Goal: Communication & Community: Answer question/provide support

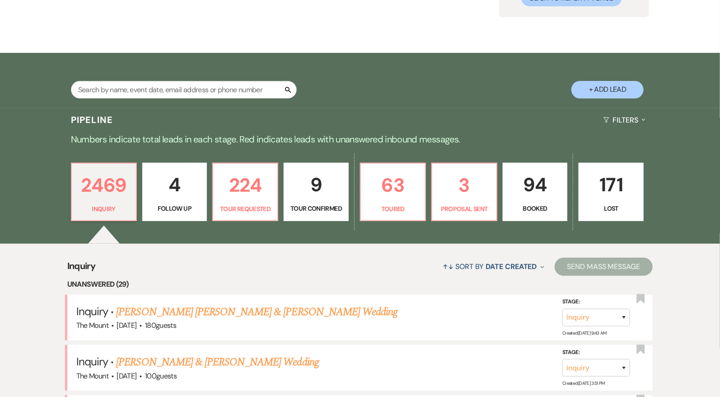
scroll to position [102, 0]
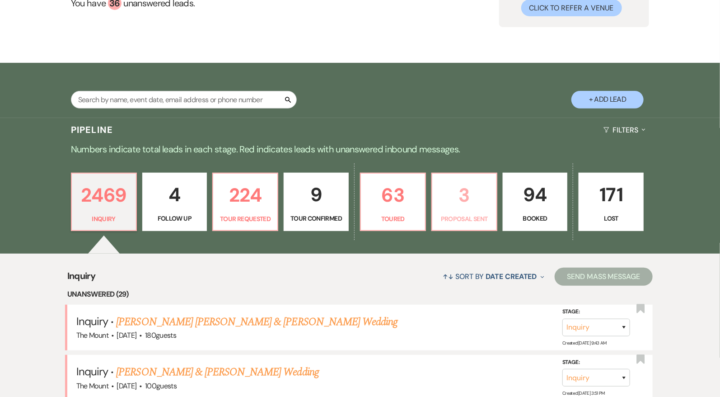
click at [458, 208] on p "3" at bounding box center [464, 195] width 53 height 30
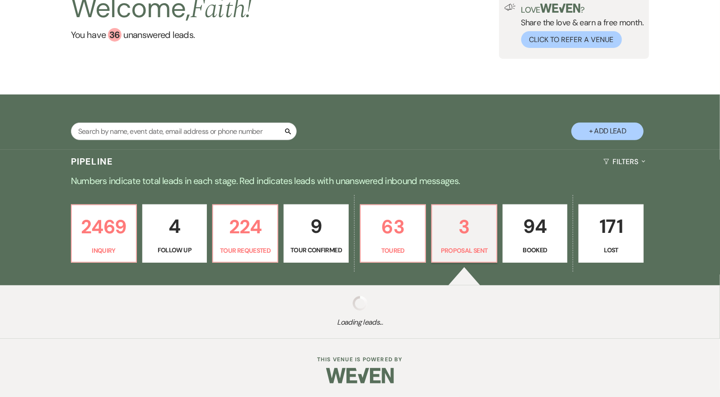
scroll to position [70, 0]
select select "6"
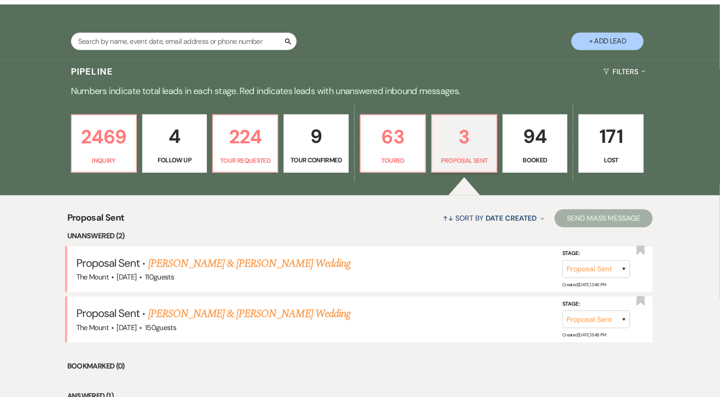
scroll to position [170, 0]
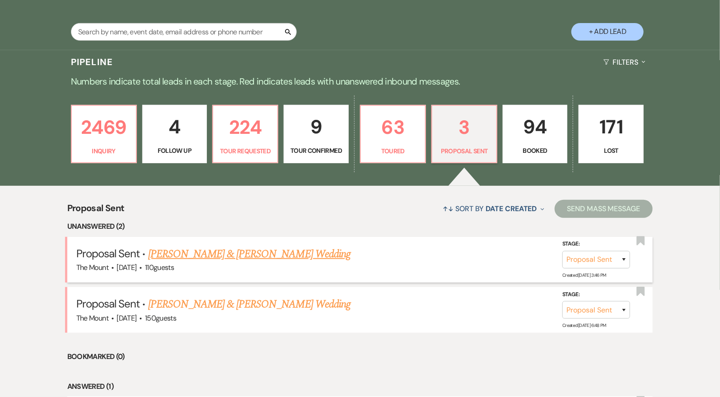
click at [294, 255] on link "James Maloney & Paris Adams's Wedding" at bounding box center [249, 254] width 202 height 16
click at [292, 310] on link "Chase Beauchamp & Ashley Jones's Wedding" at bounding box center [249, 304] width 202 height 16
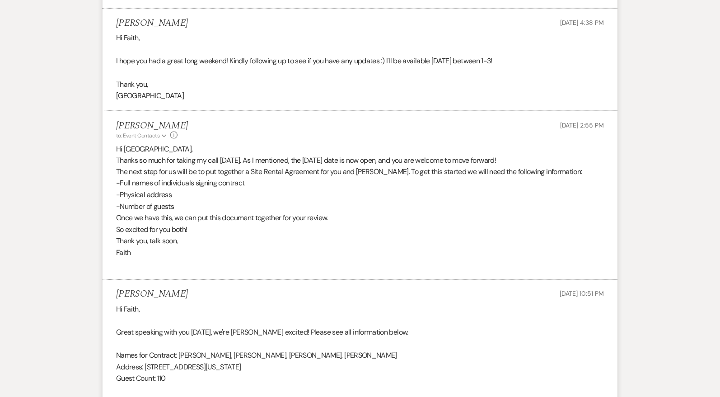
scroll to position [3151, 0]
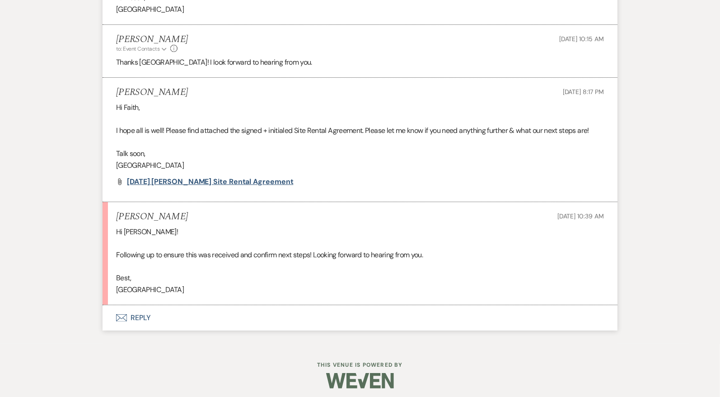
click at [233, 177] on span "6.5.27 Adams-Maloney Site Rental Agreement" at bounding box center [210, 181] width 167 height 9
click at [148, 315] on button "Envelope Reply" at bounding box center [360, 317] width 515 height 25
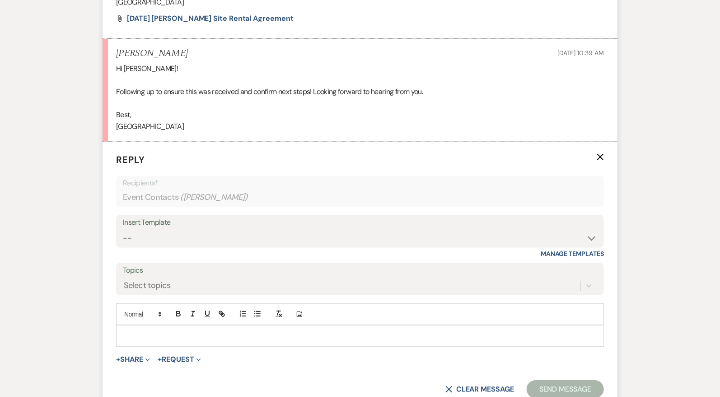
scroll to position [3323, 0]
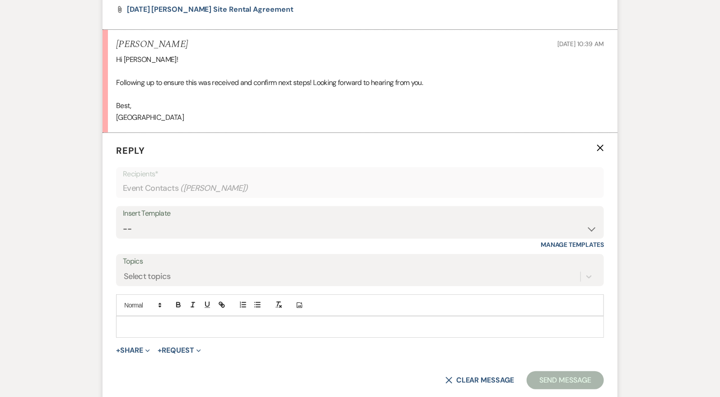
click at [150, 327] on div at bounding box center [360, 326] width 487 height 21
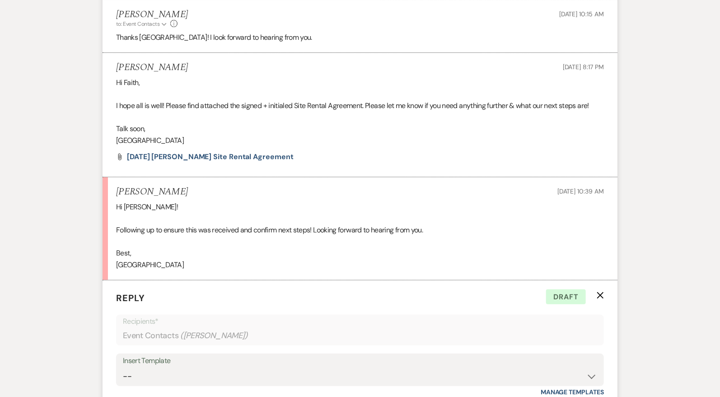
scroll to position [3423, 0]
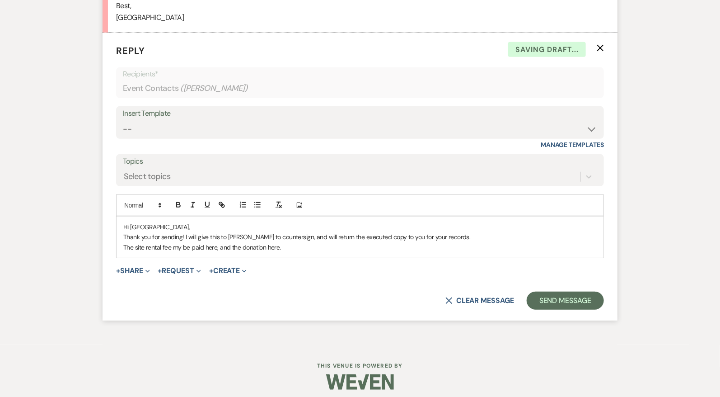
click at [121, 243] on div "Hi Paris, Thank you for sending! I will give this to Kelsi to countersign, and …" at bounding box center [360, 236] width 487 height 41
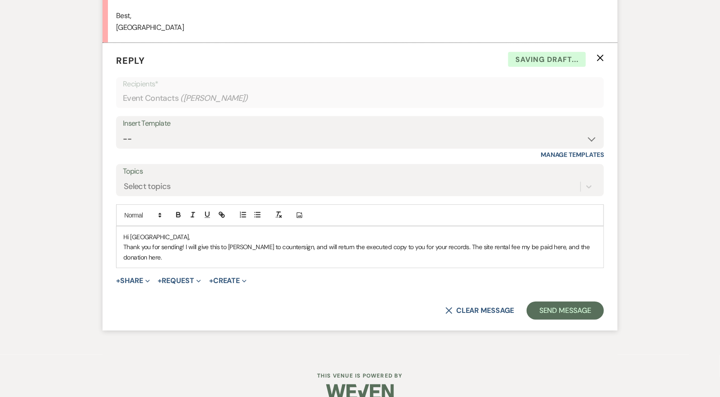
click at [448, 242] on p "Thank you for sending! I will give this to Kelsi to countersign, and will retur…" at bounding box center [360, 252] width 474 height 20
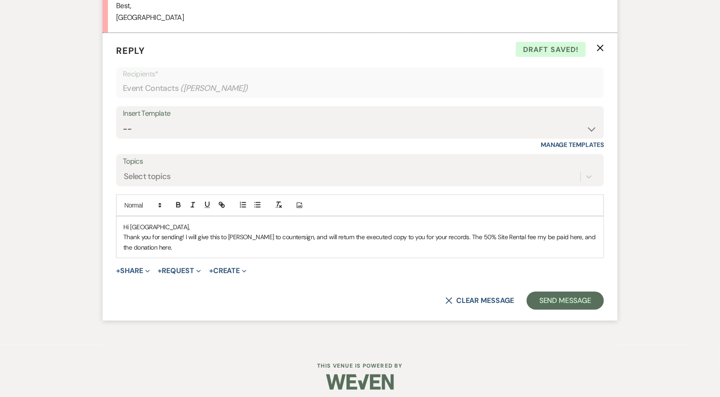
click at [508, 232] on p "Thank you for sending! I will give this to Kelsi to countersign, and will retur…" at bounding box center [360, 242] width 474 height 20
click at [543, 232] on p "Thank you for sending! I will give this to Kelsi to countersign, and will retur…" at bounding box center [360, 242] width 474 height 20
click at [225, 201] on icon "button" at bounding box center [222, 205] width 8 height 8
paste input "ttps://edithwharton.org/special-event-payment/"
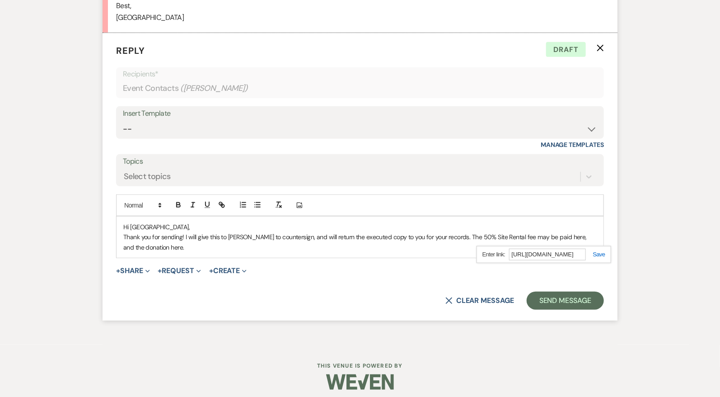
scroll to position [0, 53]
click at [601, 251] on link at bounding box center [595, 254] width 19 height 7
click at [159, 238] on p "Thank you for sending! I will give this to Kelsi to countersign, and will retur…" at bounding box center [360, 242] width 474 height 20
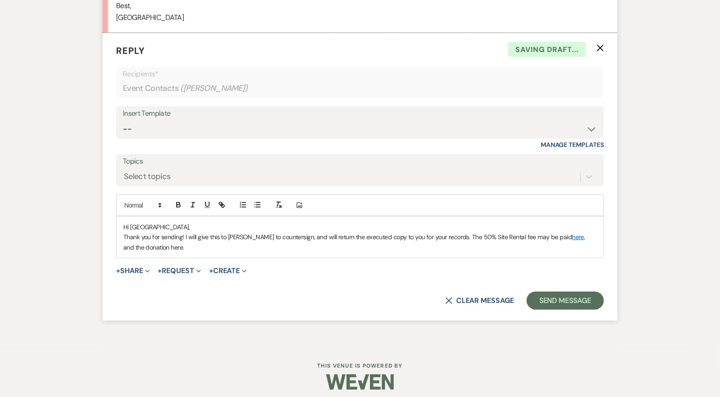
click at [157, 240] on p "Thank you for sending! I will give this to Kelsi to countersign, and will retur…" at bounding box center [360, 242] width 474 height 20
click at [226, 201] on icon "button" at bounding box center [222, 205] width 8 height 8
paste input "ttps://edithwharton.org/support/online-gift/"
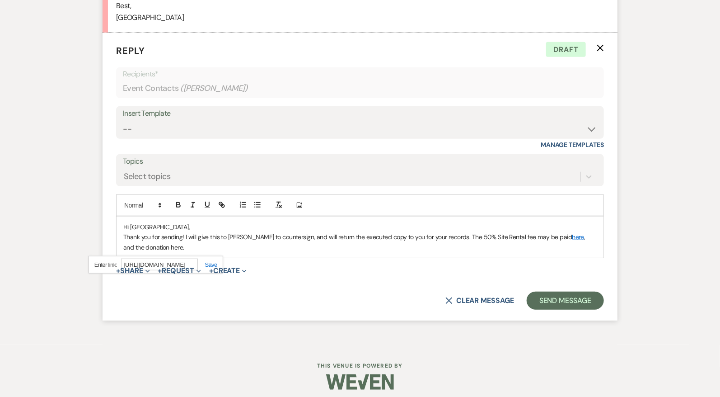
type input "https://edithwharton.org/support/online-gift/"
click at [208, 261] on link at bounding box center [207, 264] width 19 height 7
click at [207, 240] on p "Thank you for sending! I will give this to Kelsi to countersign, and will retur…" at bounding box center [360, 242] width 474 height 20
click at [146, 232] on p "Thank you for sending! I will give this to Kelsi to countersign, and will retur…" at bounding box center [360, 242] width 474 height 20
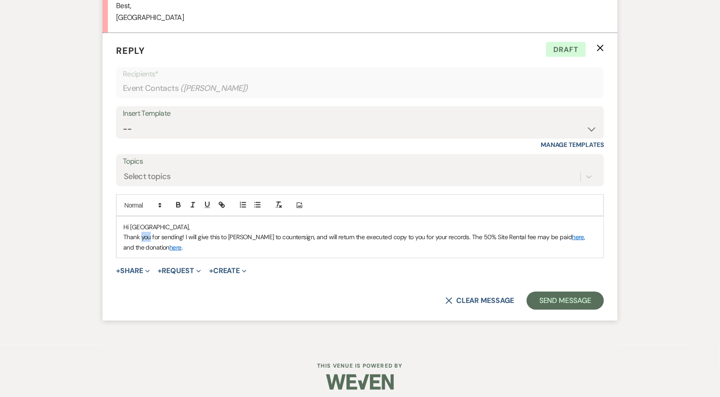
click at [146, 232] on p "Thank you for sending! I will give this to Kelsi to countersign, and will retur…" at bounding box center [360, 242] width 474 height 20
click at [464, 240] on p "Thanks so much for sending! I will give this to Kelsi to countersign, and will …" at bounding box center [360, 242] width 474 height 20
click at [455, 232] on p "Thanks so much for sending! I will give this to Kelsi to countersign, and will …" at bounding box center [360, 242] width 474 height 20
click at [498, 225] on p "Hi Paris," at bounding box center [360, 227] width 474 height 10
click at [498, 235] on p "Thanks so much for sending! I will give this to Kelsi to countersign, and will …" at bounding box center [360, 237] width 474 height 10
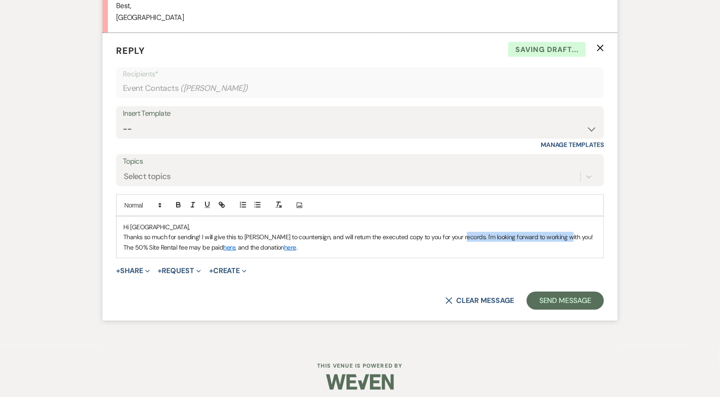
drag, startPoint x: 454, startPoint y: 230, endPoint x: 566, endPoint y: 233, distance: 112.1
click at [566, 233] on p "Thanks so much for sending! I will give this to Kelsi to countersign, and will …" at bounding box center [360, 237] width 474 height 10
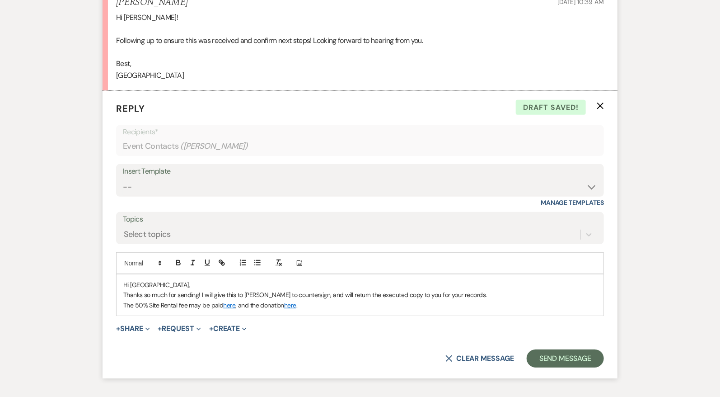
scroll to position [3423, 0]
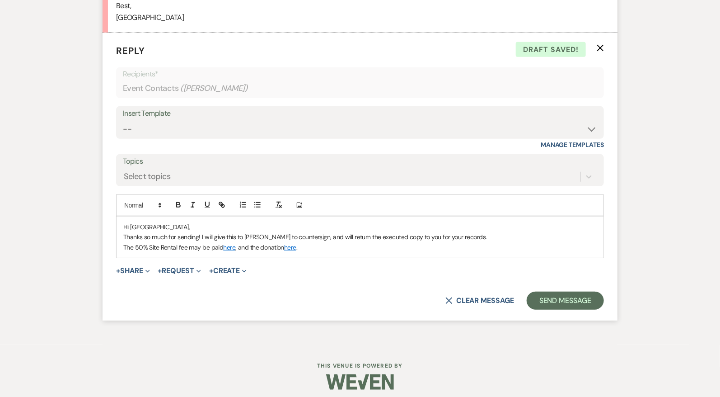
click at [441, 235] on p "Thanks so much for sending! I will give this to Kelsi to countersign, and will …" at bounding box center [360, 237] width 474 height 10
click at [429, 242] on p "The 50% Site Rental fee may be paid here , and the donation here ." at bounding box center [360, 247] width 474 height 10
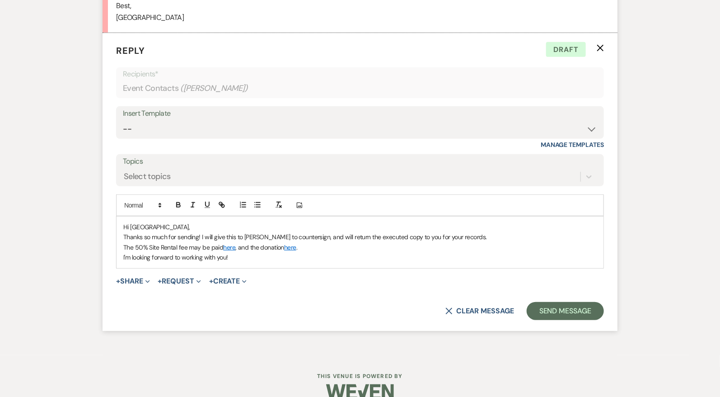
click at [202, 232] on p "Thanks so much for sending! I will give this to Kelsi to countersign, and will …" at bounding box center [360, 237] width 474 height 10
click at [525, 233] on p "Thanks so much for sending! This looks perfect. I will give this to Kelsi to co…" at bounding box center [360, 237] width 474 height 10
click at [124, 242] on p "The 50% Site Rental fee may be paid here , and the donation here ." at bounding box center [360, 247] width 474 height 10
click at [234, 240] on p "Thanks so much for sending! This looks perfect. I will give this to Kelsi to co…" at bounding box center [360, 242] width 474 height 20
click at [287, 241] on p "Thanks so much for sending! This looks perfect. I will give this to Kelsi to co…" at bounding box center [360, 242] width 474 height 20
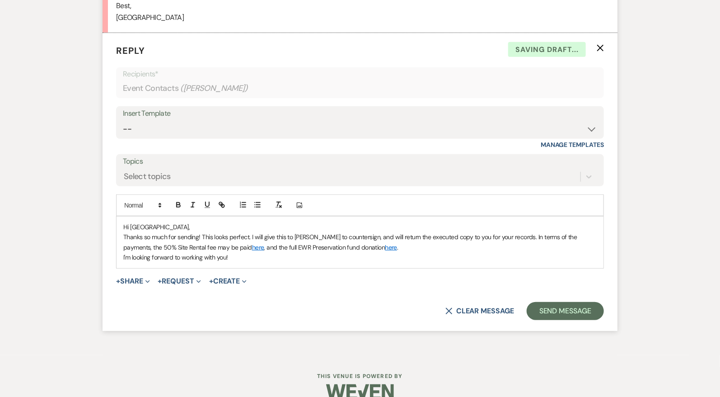
click at [394, 243] on p "Thanks so much for sending! This looks perfect. I will give this to Kelsi to co…" at bounding box center [360, 242] width 474 height 20
click at [125, 255] on p "I'm looking forward to working with you!" at bounding box center [360, 257] width 474 height 10
drag, startPoint x: 315, startPoint y: 252, endPoint x: 399, endPoint y: 251, distance: 83.6
click at [399, 252] on p "Let me know if there are any questions I can help with in the meantime. I'm loo…" at bounding box center [360, 257] width 474 height 10
click at [441, 254] on p "Let me know if there are any questions I can help with in the meantime. I'm loo…" at bounding box center [360, 257] width 474 height 10
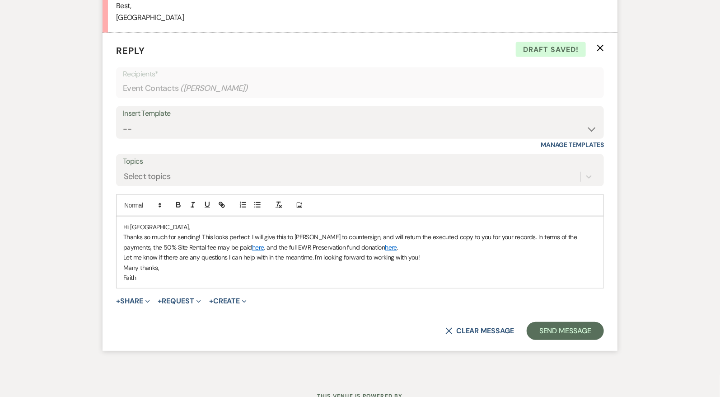
click at [505, 232] on p "Thanks so much for sending! This looks perfect. I will give this to Kelsi to co…" at bounding box center [360, 242] width 474 height 20
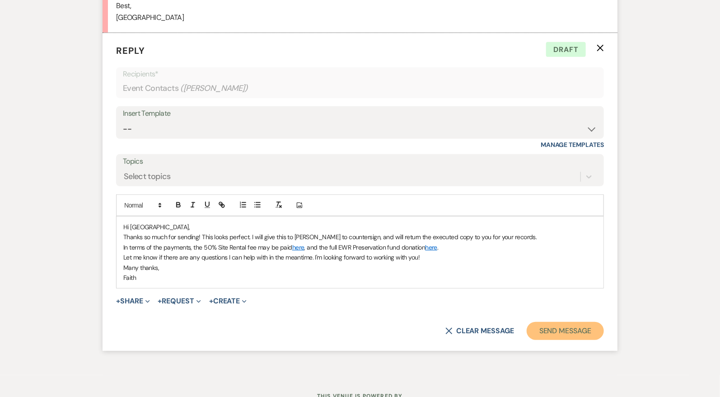
click at [536, 322] on button "Send Message" at bounding box center [565, 331] width 77 height 18
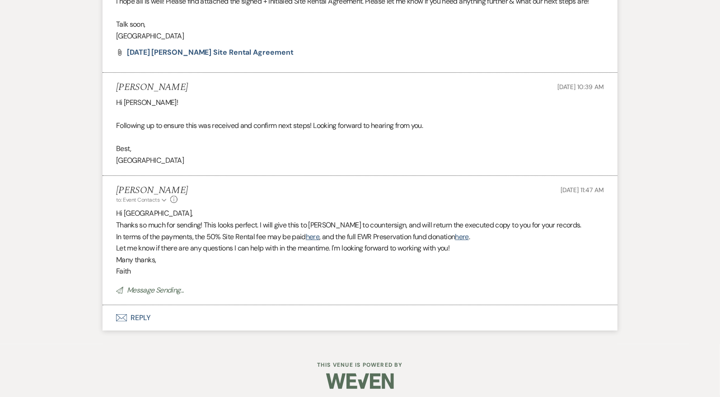
scroll to position [3262, 0]
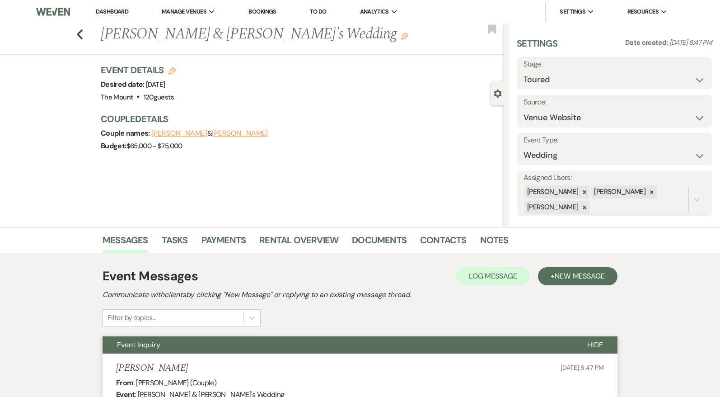
select select "5"
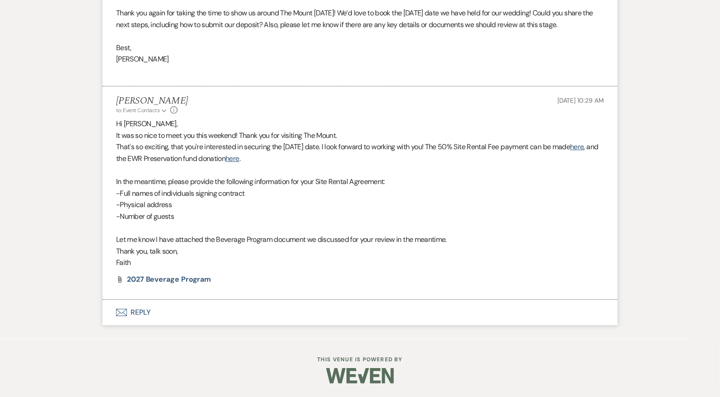
scroll to position [8, 0]
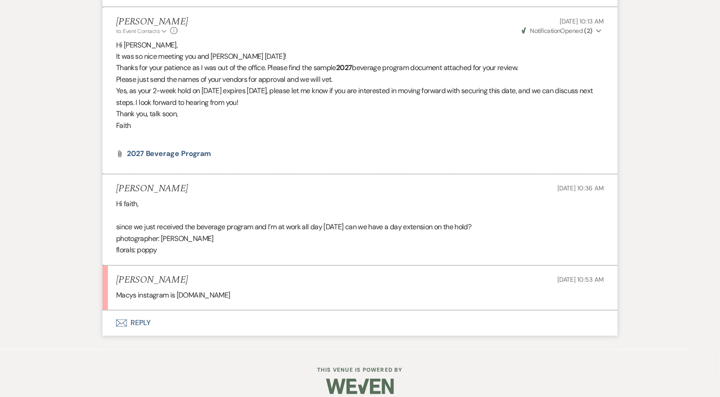
click at [157, 318] on button "Envelope Reply" at bounding box center [360, 322] width 515 height 25
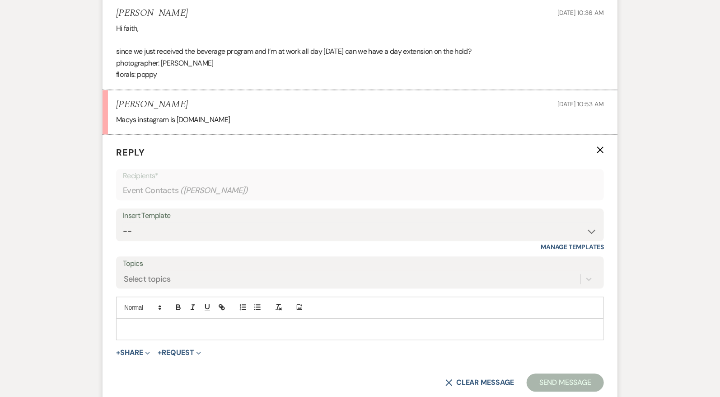
scroll to position [2550, 0]
click at [151, 332] on div at bounding box center [360, 328] width 487 height 21
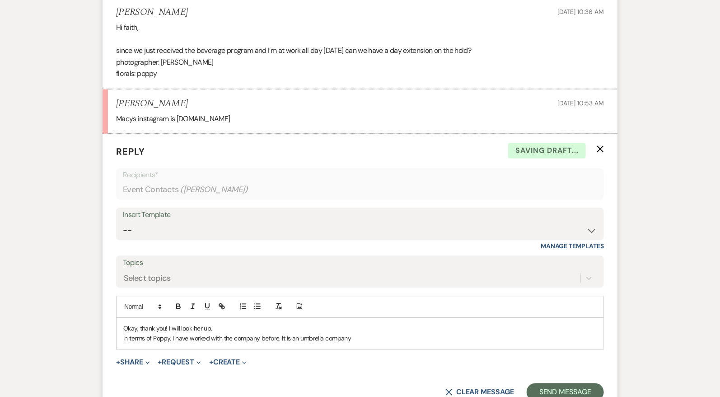
click at [241, 334] on p "In terms of Poppy, I have worked with the company before. It is an umbrella com…" at bounding box center [360, 338] width 474 height 10
click at [377, 333] on p "In terms of Poppy, I have worked with them before. It is an umbrella company" at bounding box center [360, 338] width 474 height 10
click at [121, 334] on div "Okay, thank you! I will look her up. In terms of Poppy, I have worked with them…" at bounding box center [360, 333] width 487 height 31
click at [469, 341] on div "Okay, thank you! I will look her up. In terms of Poppy, I have worked with them…" at bounding box center [360, 333] width 487 height 31
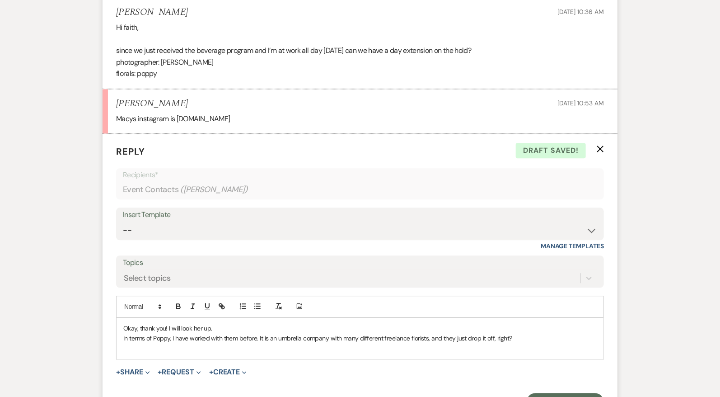
click at [121, 333] on div "Okay, thank you! I will look her up. In terms of Poppy, I have worked with them…" at bounding box center [360, 338] width 487 height 41
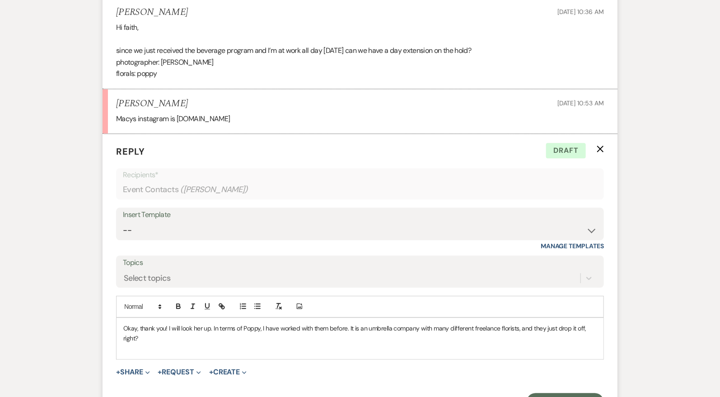
click at [296, 334] on p "Okay, thank you! I will look her up. In terms of Poppy, I have worked with them…" at bounding box center [360, 333] width 474 height 20
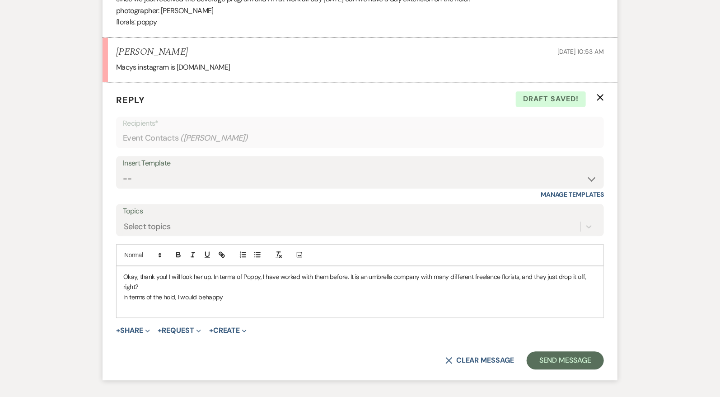
scroll to position [2662, 0]
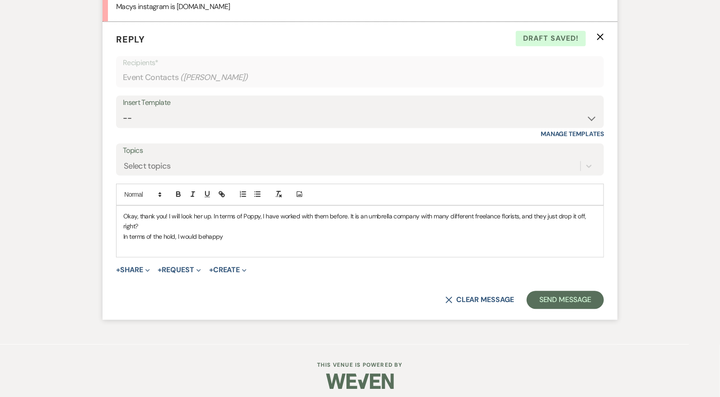
click at [208, 231] on p "In terms of the hold, I would behappy" at bounding box center [360, 236] width 474 height 10
click at [259, 231] on p "In terms of the hold, I would be happy" at bounding box center [360, 236] width 474 height 10
click at [167, 211] on p "Okay, thank you! I will look her up. In terms of Poppy, I have worked with them…" at bounding box center [360, 221] width 474 height 20
click at [240, 211] on p "Okay, thank you for sending, I will look her up. In terms of Poppy, I have work…" at bounding box center [360, 221] width 474 height 20
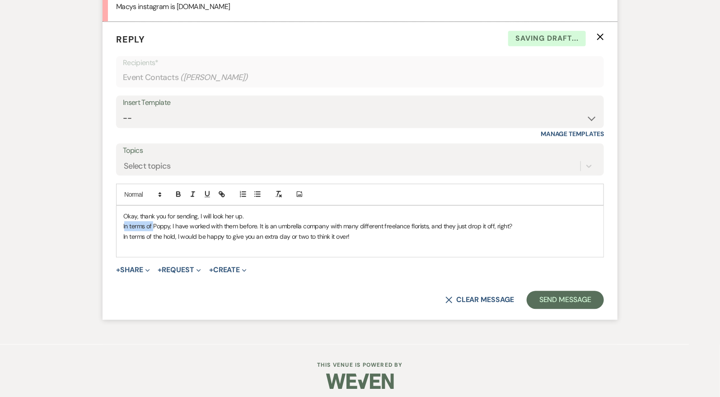
drag, startPoint x: 155, startPoint y: 220, endPoint x: 125, endPoint y: 219, distance: 29.8
click at [125, 221] on p "In terms of Poppy, I have worked with them before. It is an umbrella company wi…" at bounding box center [360, 226] width 474 height 10
drag, startPoint x: 176, startPoint y: 221, endPoint x: 176, endPoint y: 243, distance: 21.2
click at [176, 238] on div "Okay, thank you for sending, I will look her up. For a florist, IPoppy, I have …" at bounding box center [360, 232] width 487 height 52
click at [179, 231] on p "In terms of the hold, I would be happy to give you an extra day or two to think…" at bounding box center [360, 236] width 474 height 10
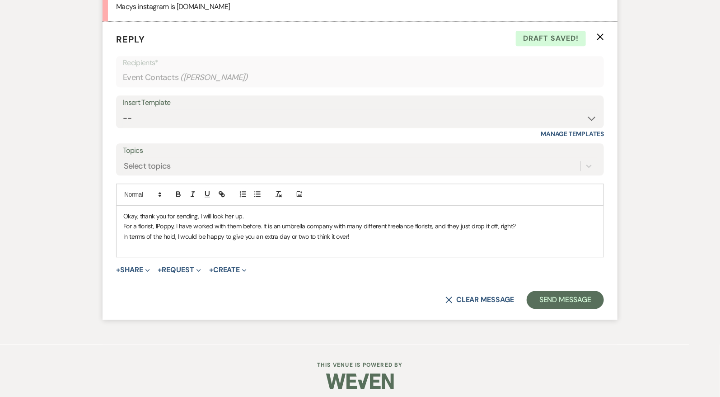
click at [178, 221] on p "For a florist, IPoppy, I have worked with them before. It is an umbrella compan…" at bounding box center [360, 226] width 474 height 10
drag, startPoint x: 260, startPoint y: 220, endPoint x: 161, endPoint y: 221, distance: 99.0
click at [161, 221] on p "For a florist, IPoppy, I have worked with them before. It is an umbrella compan…" at bounding box center [360, 226] width 474 height 10
click at [274, 223] on p "For a florist, we have had Poppy here once before. It is an umbrella company wi…" at bounding box center [360, 226] width 474 height 10
click at [274, 223] on p "For a florist, we have had Poppy here once before. It is anonline umbrella comp…" at bounding box center [360, 226] width 474 height 10
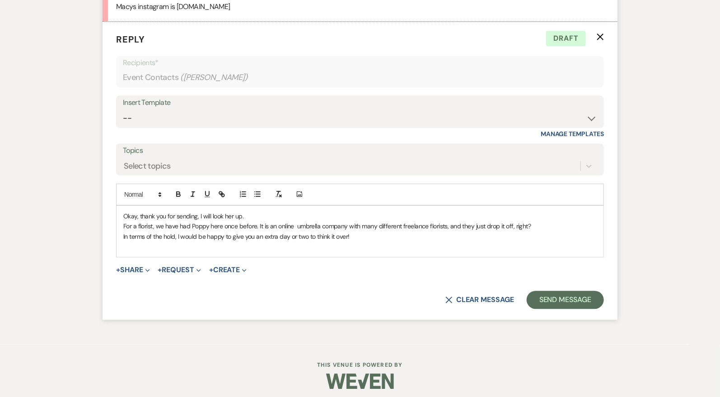
click at [554, 221] on p "For a florist, we have had Poppy here once before. It is an online umbrella com…" at bounding box center [360, 226] width 474 height 10
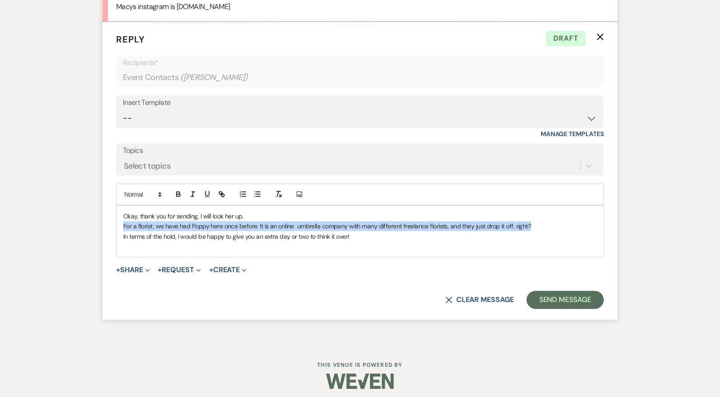
drag, startPoint x: 532, startPoint y: 221, endPoint x: 106, endPoint y: 222, distance: 425.7
click at [106, 222] on form "Reply X Draft Recipients* Event Contacts ( [PERSON_NAME] ) Insert Template -- W…" at bounding box center [360, 171] width 515 height 298
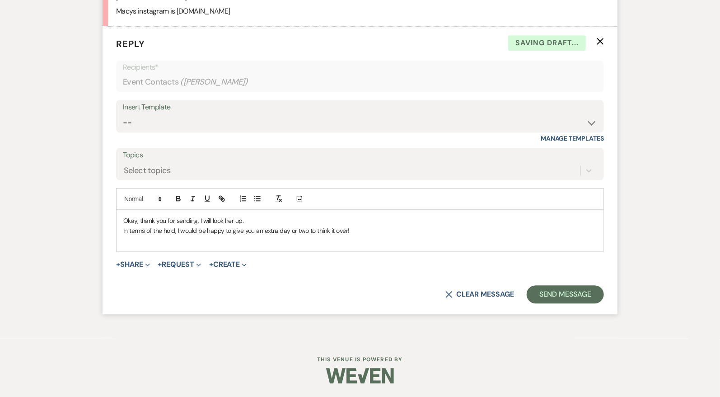
scroll to position [2651, 0]
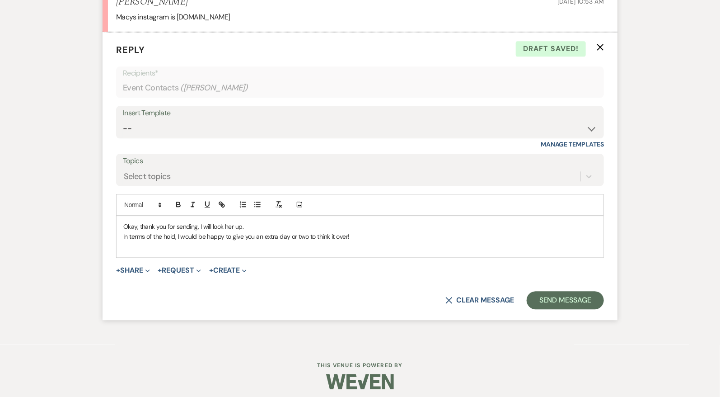
click at [352, 234] on p "In terms of the hold, I would be happy to give you an extra day or two to think…" at bounding box center [360, 236] width 474 height 10
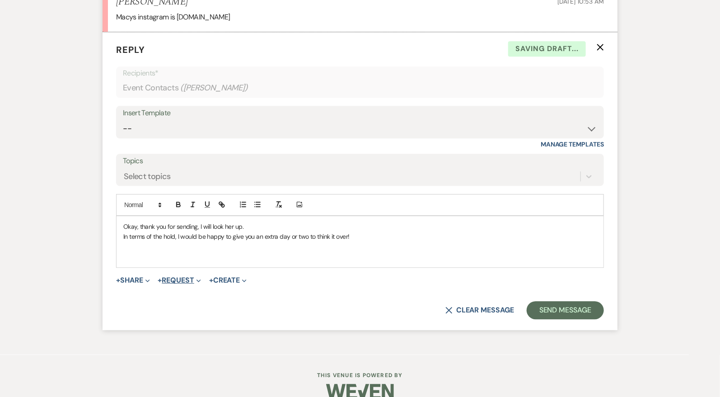
scroll to position [2662, 0]
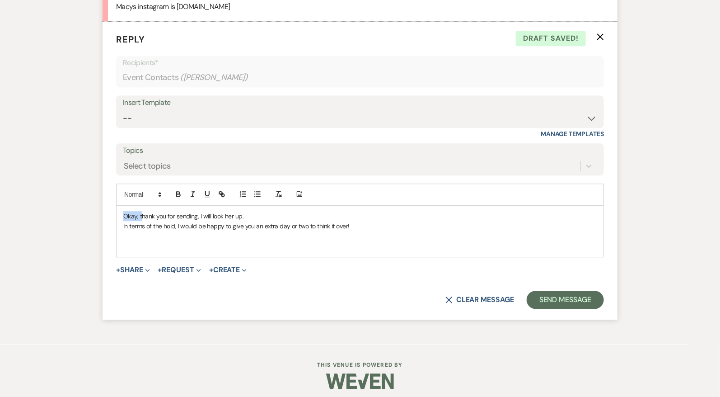
drag, startPoint x: 141, startPoint y: 209, endPoint x: 108, endPoint y: 208, distance: 33.0
click at [108, 208] on form "Reply X Draft saved! Recipients* Event Contacts ( [PERSON_NAME] ) Insert Templa…" at bounding box center [360, 171] width 515 height 298
click at [183, 214] on p "Thank you for sending, I will look her up." at bounding box center [360, 216] width 474 height 10
click at [197, 212] on p "Thank you for sending, I will look her up." at bounding box center [360, 216] width 474 height 10
click at [244, 213] on p "Thank you for sending, I will look her up." at bounding box center [360, 216] width 474 height 10
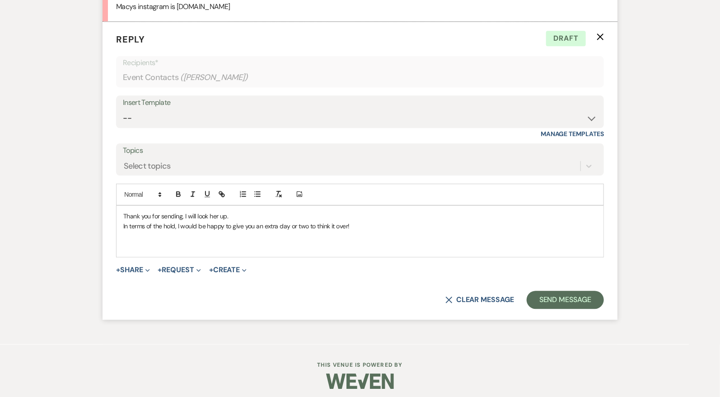
click at [245, 231] on p at bounding box center [360, 236] width 474 height 10
click at [120, 210] on div "Thank you for sending, I will look her up. In terms of the hold, I would be hap…" at bounding box center [360, 232] width 487 height 52
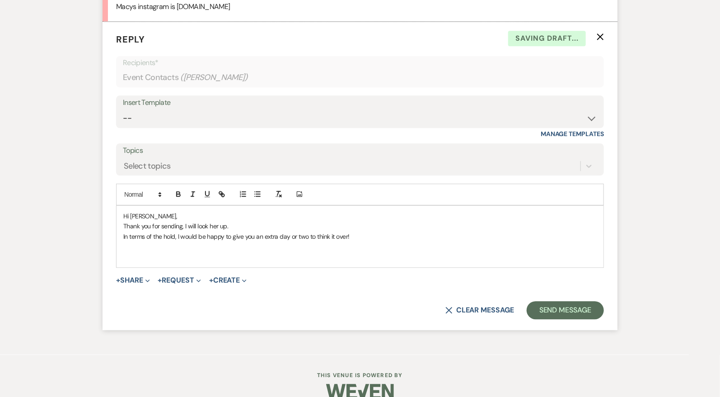
click at [362, 231] on p "In terms of the hold, I would be happy to give you an extra day or two to think…" at bounding box center [360, 236] width 474 height 10
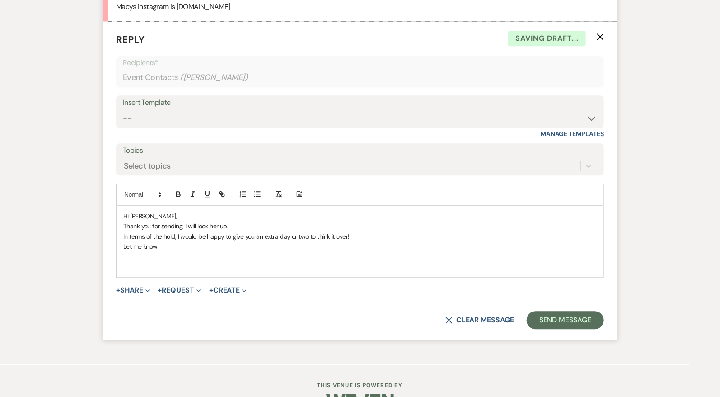
click at [241, 225] on p "Thank you for sending, I will look her up." at bounding box center [360, 226] width 474 height 10
click at [183, 243] on p "Let me know" at bounding box center [360, 246] width 474 height 10
drag, startPoint x: 185, startPoint y: 242, endPoint x: 117, endPoint y: 241, distance: 68.3
click at [117, 241] on div "Hi [PERSON_NAME], Thank you for sending, I will look her up. In terms of the ho…" at bounding box center [360, 241] width 487 height 71
click at [232, 235] on p "In terms of the hold, I would be happy to give you an extra day or two to think…" at bounding box center [360, 236] width 474 height 10
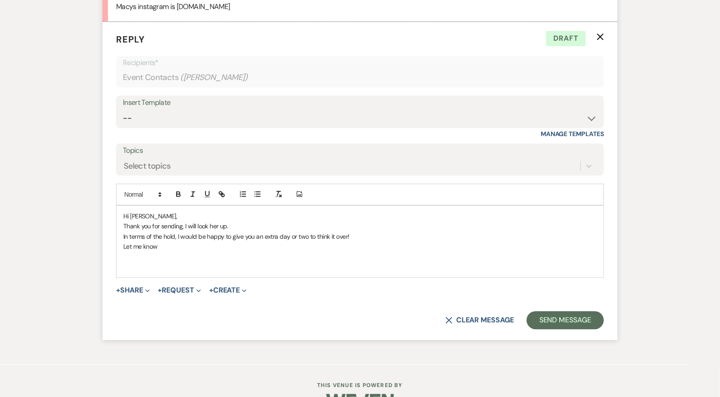
click at [172, 251] on p at bounding box center [360, 256] width 474 height 10
drag, startPoint x: 184, startPoint y: 241, endPoint x: 114, endPoint y: 238, distance: 69.7
click at [114, 238] on form "Reply X Draft Recipients* Event Contacts ( [PERSON_NAME] ) Insert Template -- W…" at bounding box center [360, 181] width 515 height 318
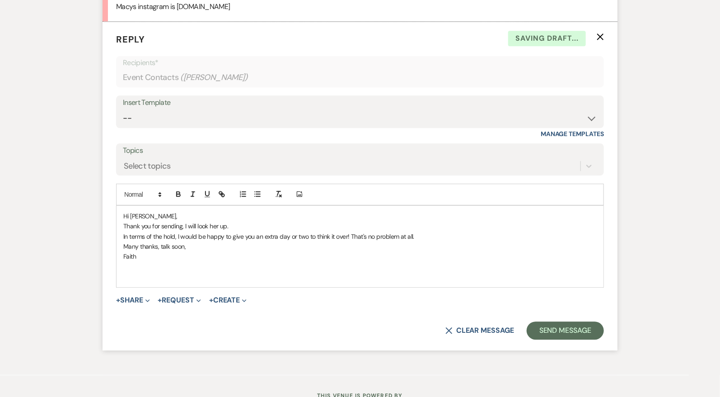
click at [130, 279] on div "Hi [PERSON_NAME], Thank you for sending, I will look her up. In terms of the ho…" at bounding box center [360, 247] width 487 height 82
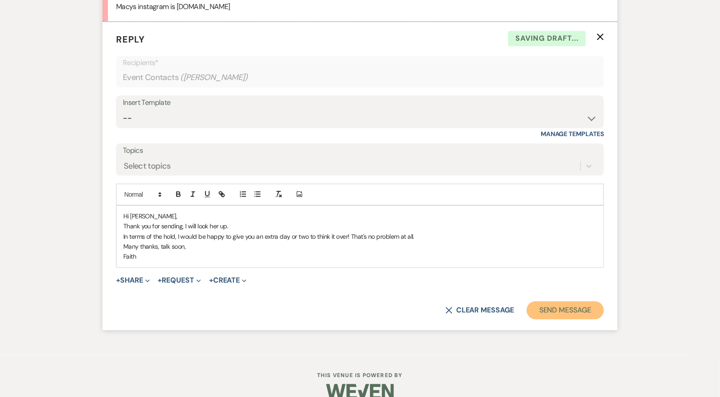
click at [558, 310] on button "Send Message" at bounding box center [565, 310] width 77 height 18
